Goal: Information Seeking & Learning: Learn about a topic

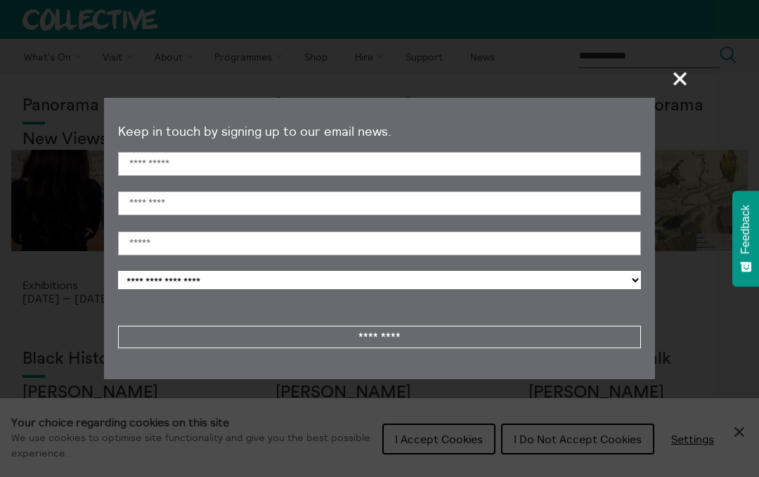
click at [683, 79] on span "+" at bounding box center [680, 78] width 41 height 41
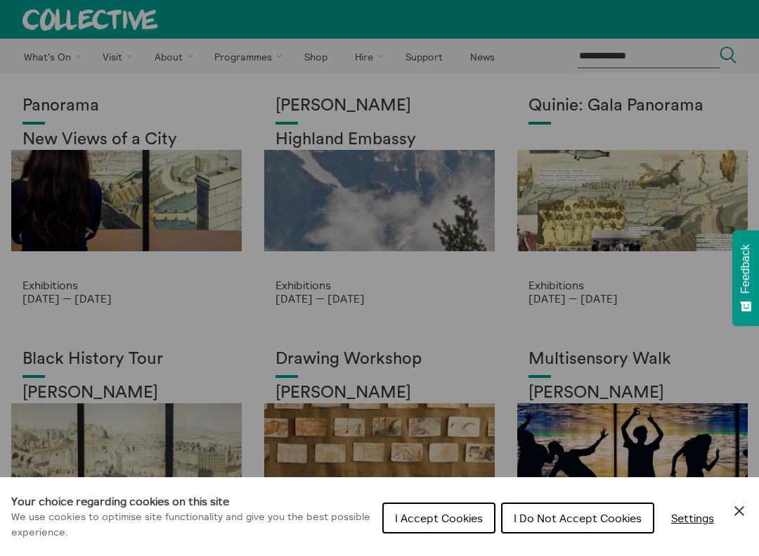
click at [598, 202] on div "Cookie preferences" at bounding box center [379, 278] width 759 height 556
click at [588, 202] on div "Cookie preferences" at bounding box center [379, 278] width 759 height 556
click at [598, 105] on div "Cookie preferences" at bounding box center [379, 278] width 759 height 556
click at [622, 108] on div "Cookie preferences" at bounding box center [379, 278] width 759 height 556
click at [598, 211] on div "Cookie preferences" at bounding box center [379, 278] width 759 height 556
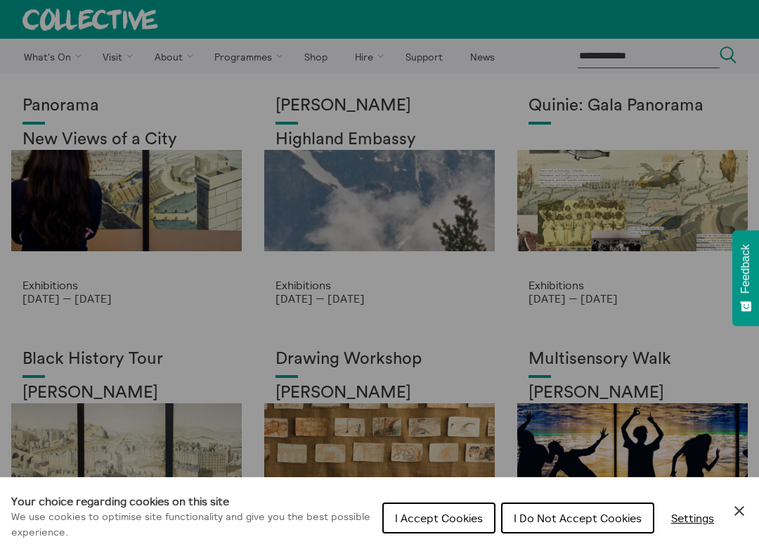
click at [603, 197] on div "Cookie preferences" at bounding box center [379, 278] width 759 height 556
click at [607, 202] on div "Cookie preferences" at bounding box center [379, 278] width 759 height 556
click at [606, 198] on div "Cookie preferences" at bounding box center [379, 278] width 759 height 556
click at [440, 476] on span "I Accept Cookies" at bounding box center [439, 518] width 88 height 14
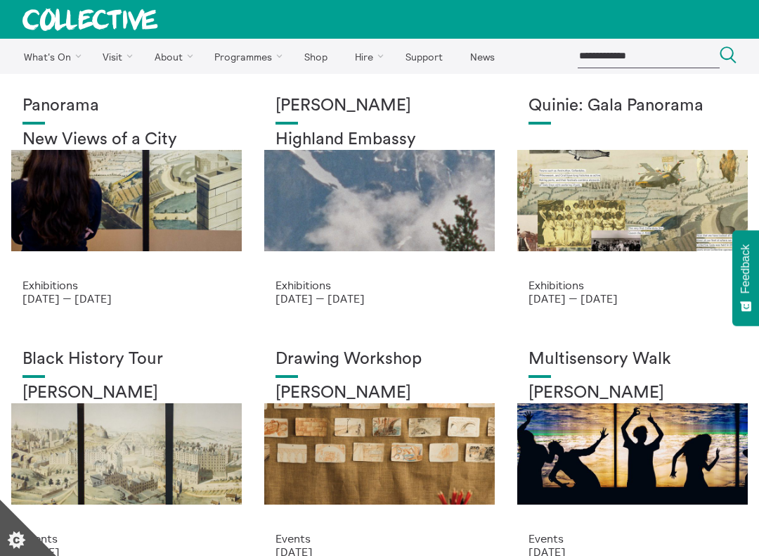
click at [602, 203] on div "Quinie: Gala Panorama" at bounding box center [633, 187] width 208 height 182
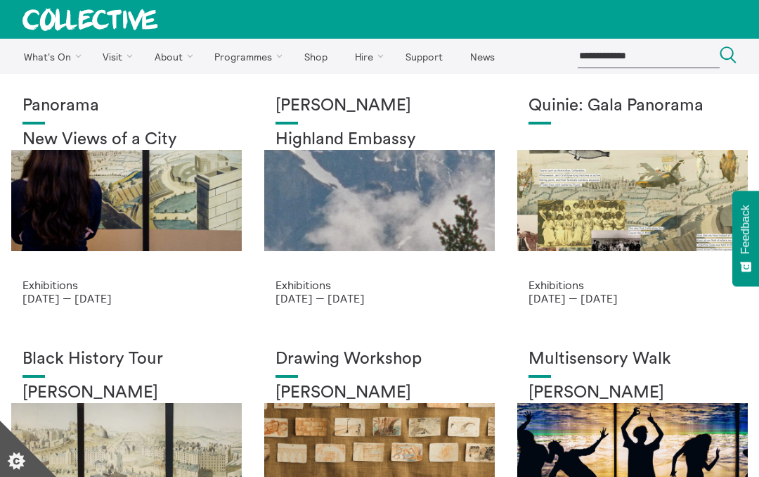
click at [84, 171] on div "Panorama New Views of a City" at bounding box center [127, 187] width 208 height 182
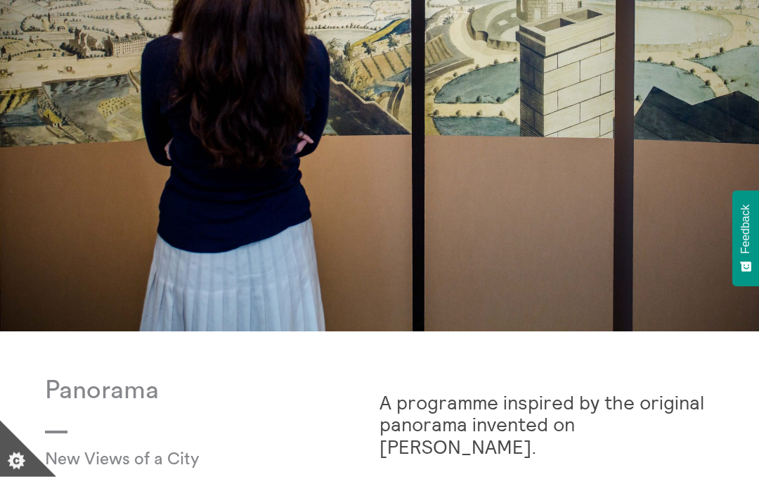
scroll to position [244, 0]
